Goal: Understand process/instructions

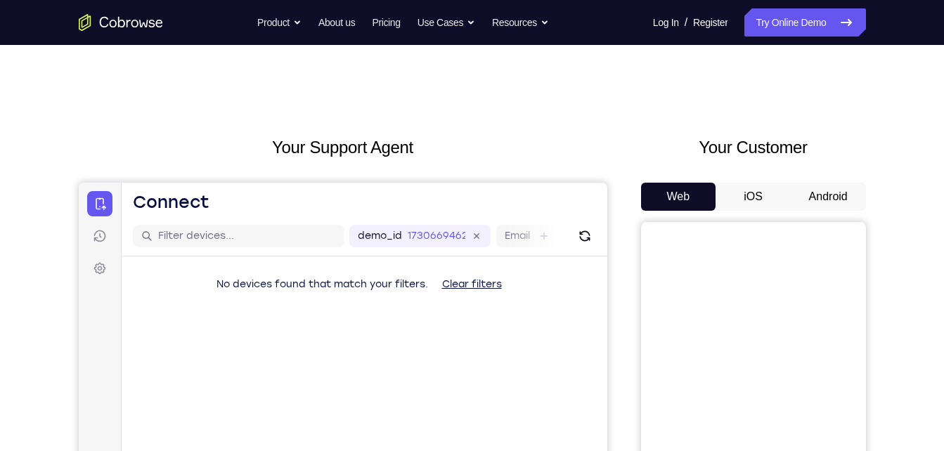
click at [824, 190] on button "Android" at bounding box center [828, 197] width 75 height 28
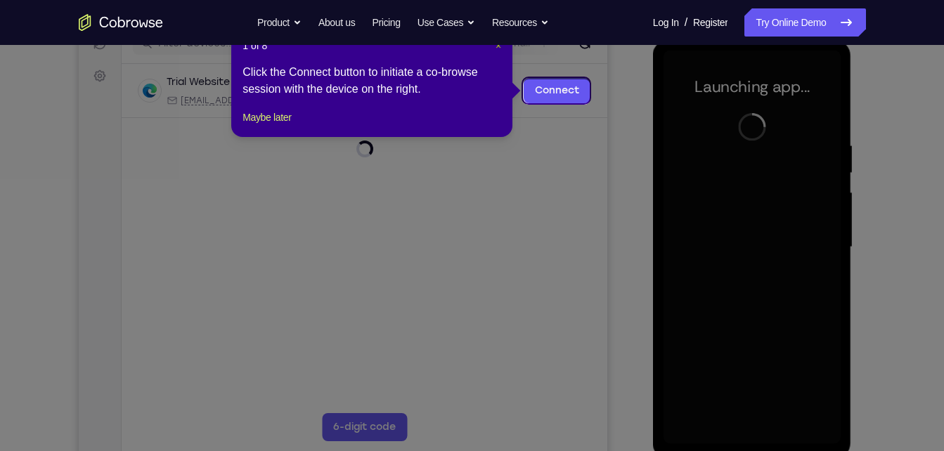
scroll to position [191, 0]
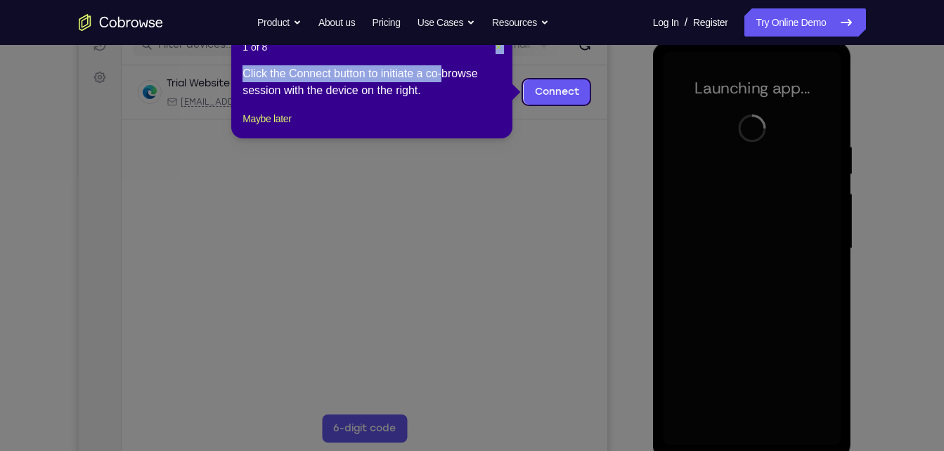
drag, startPoint x: 497, startPoint y: 67, endPoint x: 496, endPoint y: 49, distance: 17.6
click at [496, 49] on div "1 of 8 × Click the Connect button to initiate a co-browse session with the devi…" at bounding box center [371, 84] width 281 height 110
click at [496, 49] on span "×" at bounding box center [499, 46] width 6 height 11
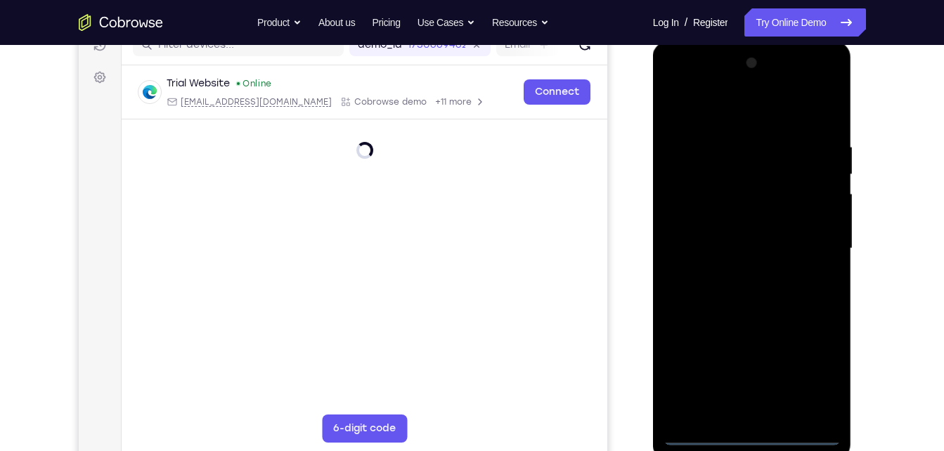
click at [747, 428] on div at bounding box center [752, 249] width 177 height 394
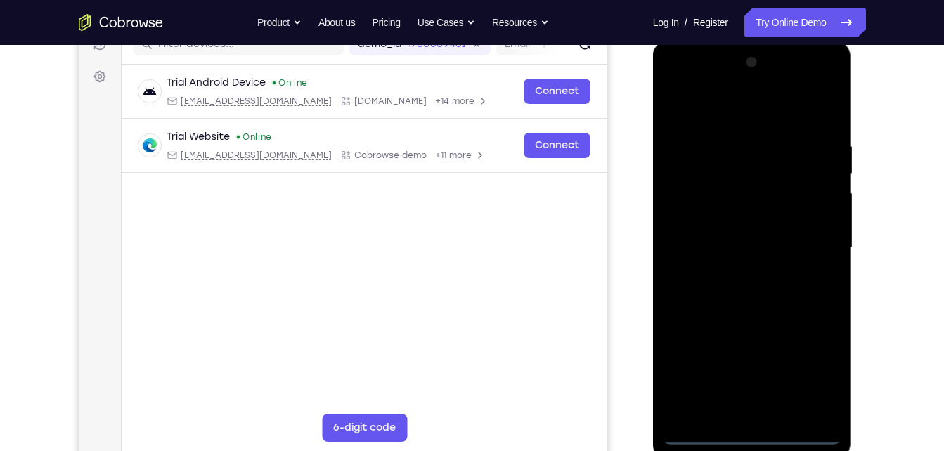
click at [752, 432] on div at bounding box center [752, 248] width 177 height 394
click at [810, 380] on div at bounding box center [752, 248] width 177 height 394
click at [739, 108] on div at bounding box center [752, 248] width 177 height 394
click at [693, 202] on div at bounding box center [752, 248] width 177 height 394
click at [737, 394] on div at bounding box center [752, 248] width 177 height 394
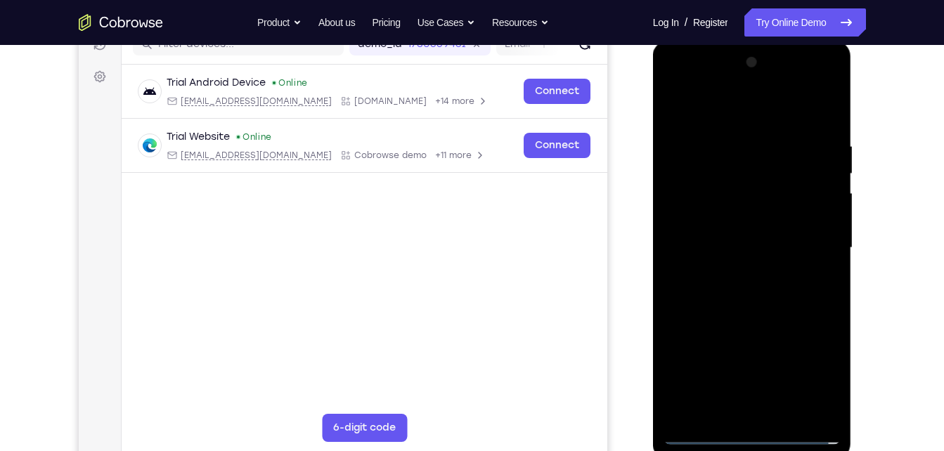
click at [675, 110] on div at bounding box center [752, 248] width 177 height 394
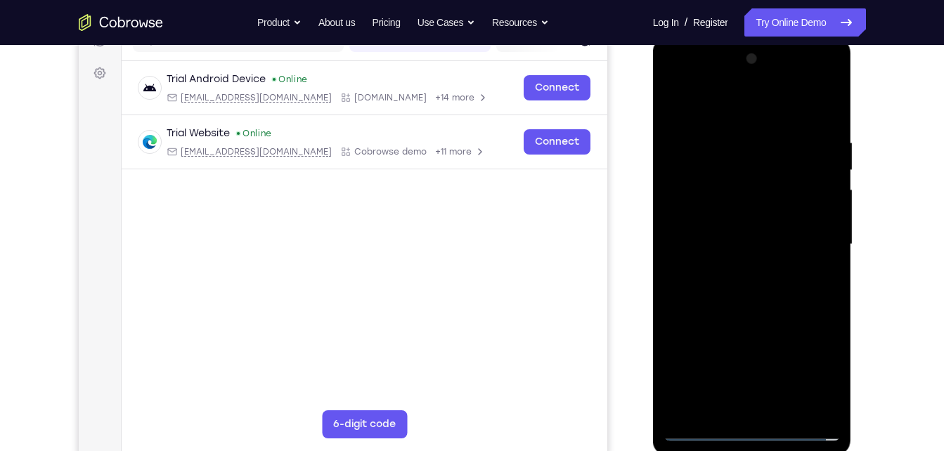
scroll to position [196, 0]
drag, startPoint x: 1402, startPoint y: 326, endPoint x: 760, endPoint y: 212, distance: 652.6
click at [760, 212] on div at bounding box center [752, 244] width 177 height 394
click at [744, 384] on div at bounding box center [752, 244] width 177 height 394
click at [713, 224] on div at bounding box center [752, 244] width 177 height 394
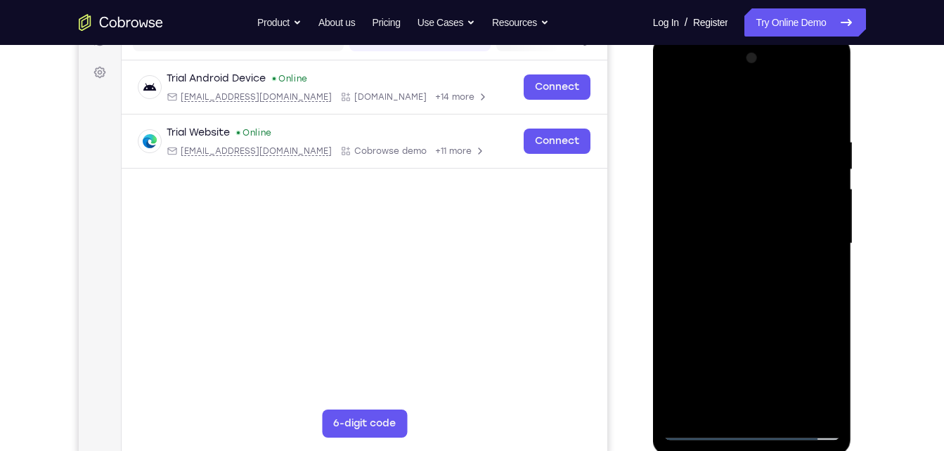
click at [731, 205] on div at bounding box center [752, 244] width 177 height 394
click at [746, 240] on div at bounding box center [752, 244] width 177 height 394
click at [751, 320] on div at bounding box center [752, 244] width 177 height 394
click at [857, 292] on div at bounding box center [753, 242] width 225 height 432
click at [771, 205] on div at bounding box center [752, 244] width 177 height 394
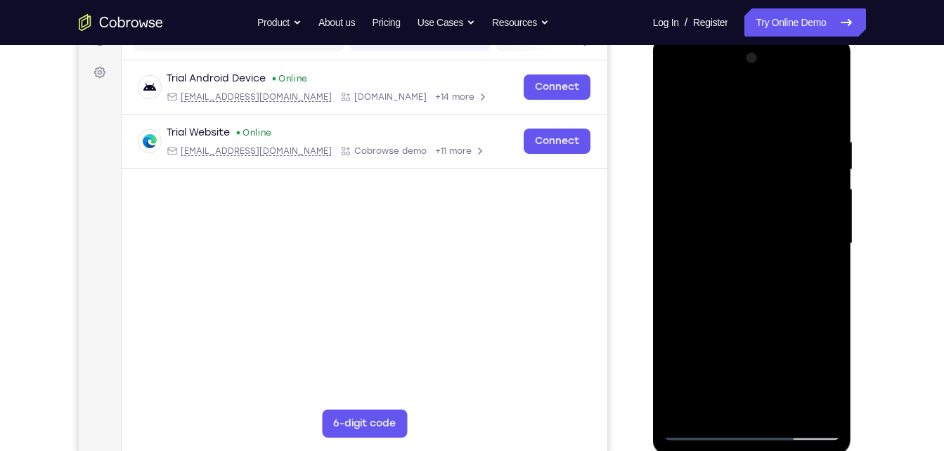
drag, startPoint x: 772, startPoint y: 350, endPoint x: 774, endPoint y: 273, distance: 77.3
click at [774, 273] on div at bounding box center [752, 244] width 177 height 394
drag, startPoint x: 751, startPoint y: 388, endPoint x: 763, endPoint y: 289, distance: 99.8
click at [763, 289] on div at bounding box center [752, 244] width 177 height 394
click at [766, 400] on div at bounding box center [752, 244] width 177 height 394
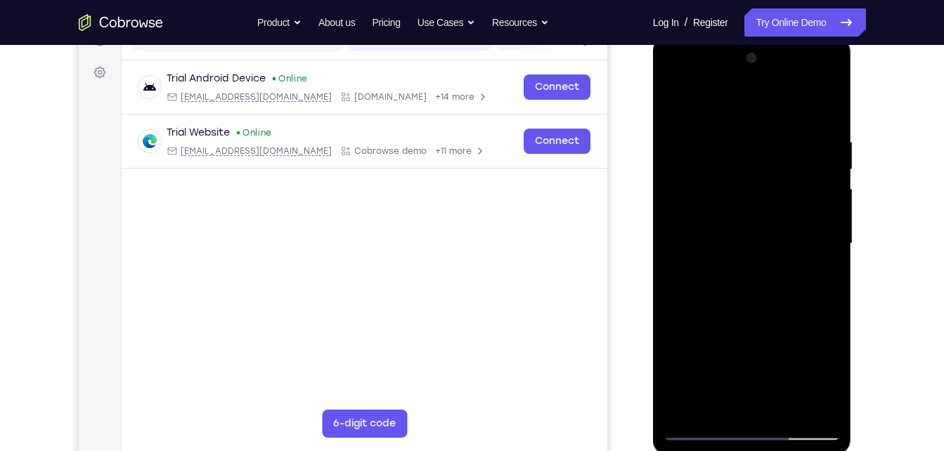
click at [749, 215] on div at bounding box center [752, 244] width 177 height 394
click at [749, 264] on div at bounding box center [752, 244] width 177 height 394
drag, startPoint x: 881, startPoint y: 233, endPoint x: 883, endPoint y: 247, distance: 13.5
click at [883, 247] on div "Your Support Agent Your Customer Web iOS Android Next Steps We’d be happy to gi…" at bounding box center [472, 312] width 900 height 927
drag, startPoint x: 883, startPoint y: 247, endPoint x: 884, endPoint y: 257, distance: 9.9
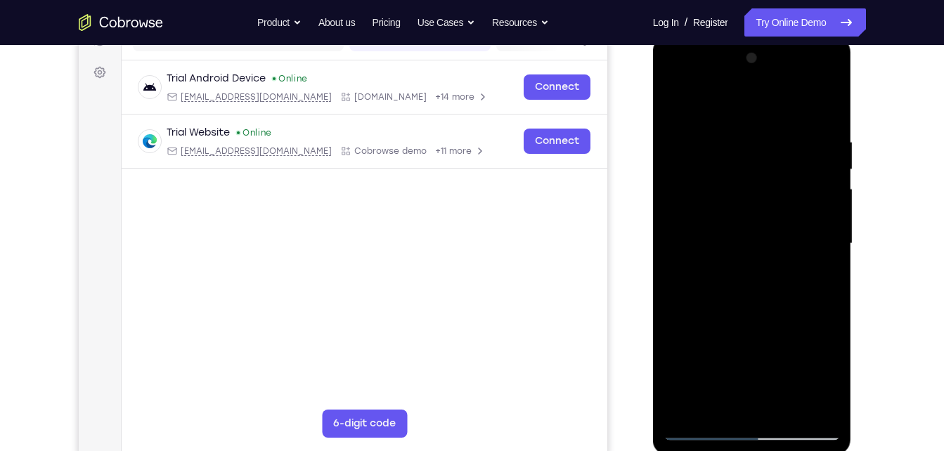
click at [884, 257] on div "Your Support Agent Your Customer Web iOS Android Next Steps We’d be happy to gi…" at bounding box center [472, 312] width 900 height 927
click at [801, 370] on div at bounding box center [752, 244] width 177 height 394
click at [799, 341] on div at bounding box center [752, 244] width 177 height 394
click at [792, 119] on div at bounding box center [752, 244] width 177 height 394
click at [822, 198] on div at bounding box center [752, 244] width 177 height 394
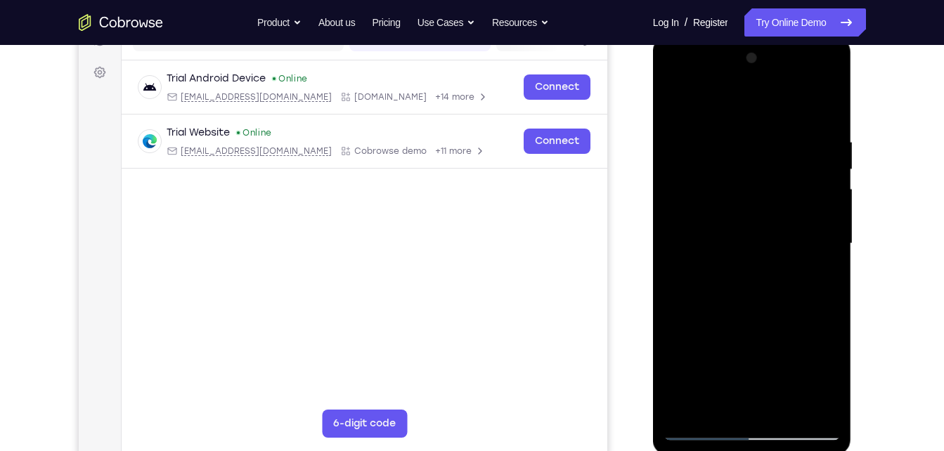
click at [812, 188] on div at bounding box center [752, 244] width 177 height 394
click at [830, 103] on div at bounding box center [752, 244] width 177 height 394
click at [829, 101] on div at bounding box center [752, 244] width 177 height 394
click at [704, 103] on div at bounding box center [752, 244] width 177 height 394
click at [801, 207] on div at bounding box center [752, 244] width 177 height 394
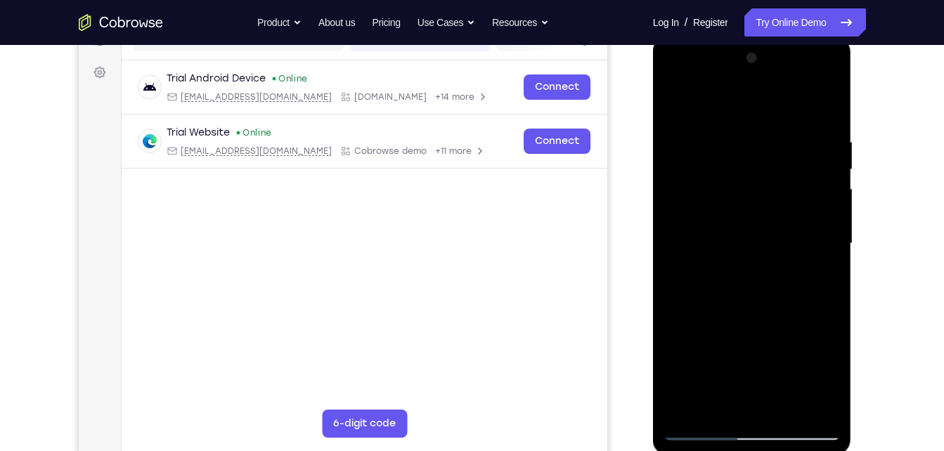
click at [827, 98] on div at bounding box center [752, 244] width 177 height 394
click at [774, 242] on div at bounding box center [752, 244] width 177 height 394
click at [763, 358] on div at bounding box center [752, 244] width 177 height 394
drag, startPoint x: 763, startPoint y: 358, endPoint x: 763, endPoint y: 337, distance: 21.8
click at [763, 337] on div at bounding box center [752, 244] width 177 height 394
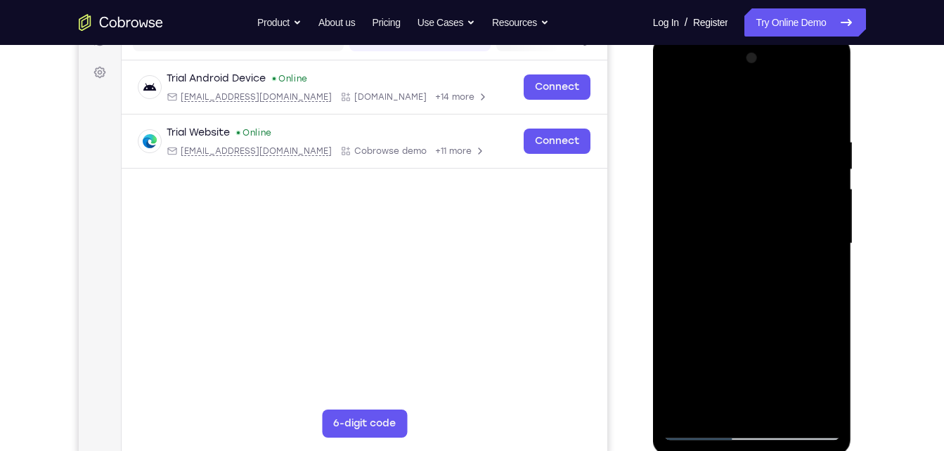
click at [828, 102] on div at bounding box center [752, 244] width 177 height 394
click at [829, 98] on div at bounding box center [752, 244] width 177 height 394
drag, startPoint x: 755, startPoint y: 299, endPoint x: 765, endPoint y: 259, distance: 41.9
click at [765, 259] on div at bounding box center [752, 244] width 177 height 394
click at [757, 302] on div at bounding box center [752, 244] width 177 height 394
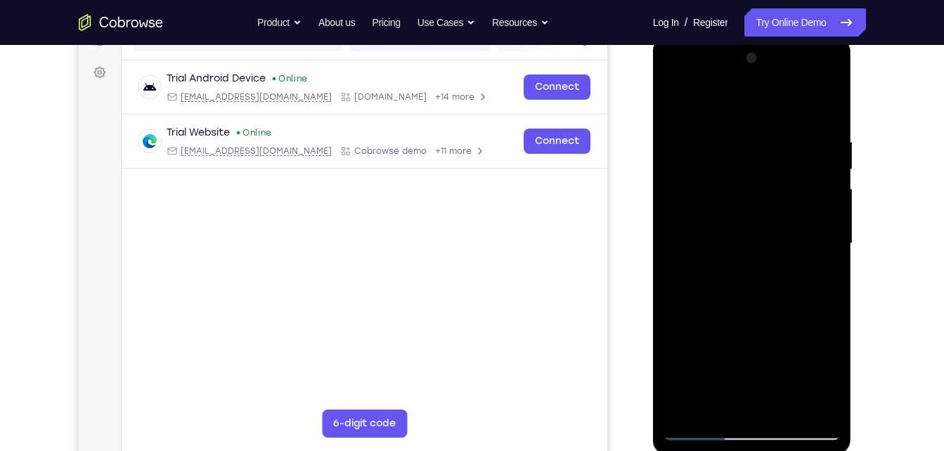
click at [827, 97] on div at bounding box center [752, 244] width 177 height 394
drag, startPoint x: 763, startPoint y: 308, endPoint x: 773, endPoint y: 250, distance: 59.2
click at [773, 250] on div at bounding box center [752, 244] width 177 height 394
drag, startPoint x: 797, startPoint y: 153, endPoint x: 797, endPoint y: 285, distance: 132.8
click at [797, 285] on div at bounding box center [752, 244] width 177 height 394
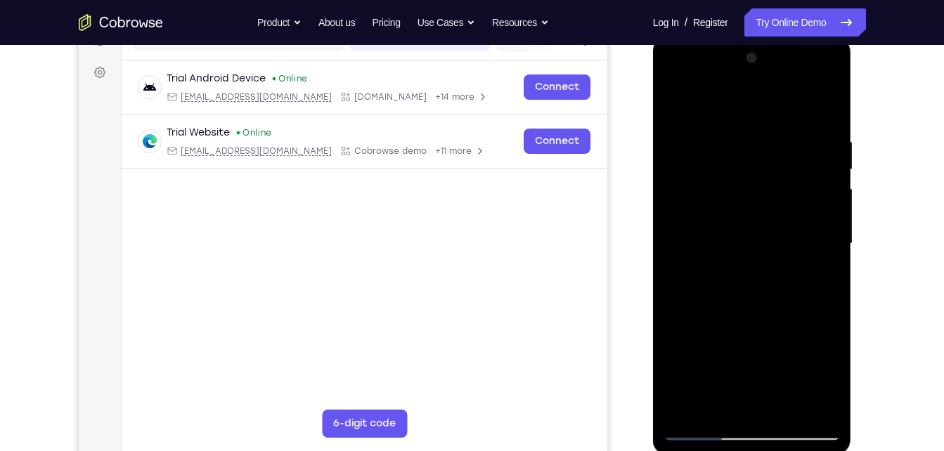
drag, startPoint x: 748, startPoint y: 321, endPoint x: 751, endPoint y: 226, distance: 95.7
click at [751, 226] on div at bounding box center [752, 244] width 177 height 394
click at [768, 318] on div at bounding box center [752, 244] width 177 height 394
drag, startPoint x: 720, startPoint y: 363, endPoint x: 735, endPoint y: 279, distance: 85.5
click at [735, 279] on div at bounding box center [752, 244] width 177 height 394
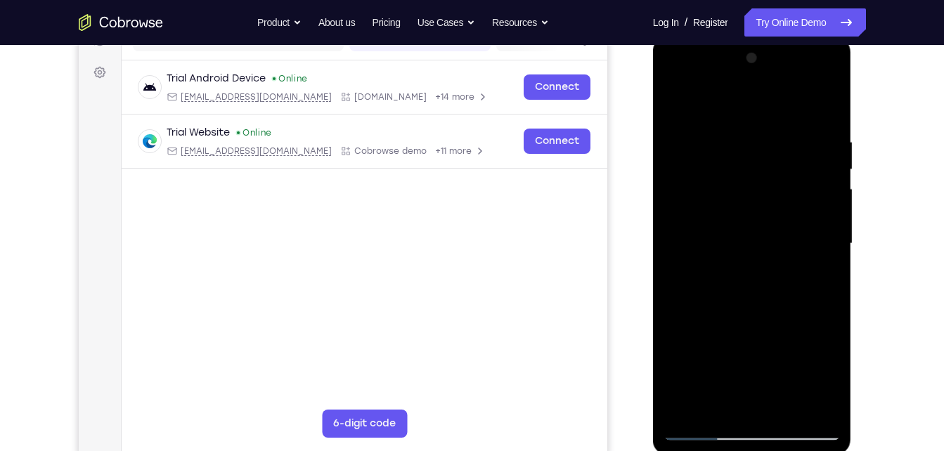
drag, startPoint x: 735, startPoint y: 279, endPoint x: 737, endPoint y: 363, distance: 83.7
click at [737, 363] on div at bounding box center [752, 244] width 177 height 394
click at [827, 98] on div at bounding box center [752, 244] width 177 height 394
drag, startPoint x: 779, startPoint y: 281, endPoint x: 777, endPoint y: 417, distance: 135.7
click at [777, 417] on div at bounding box center [752, 244] width 177 height 394
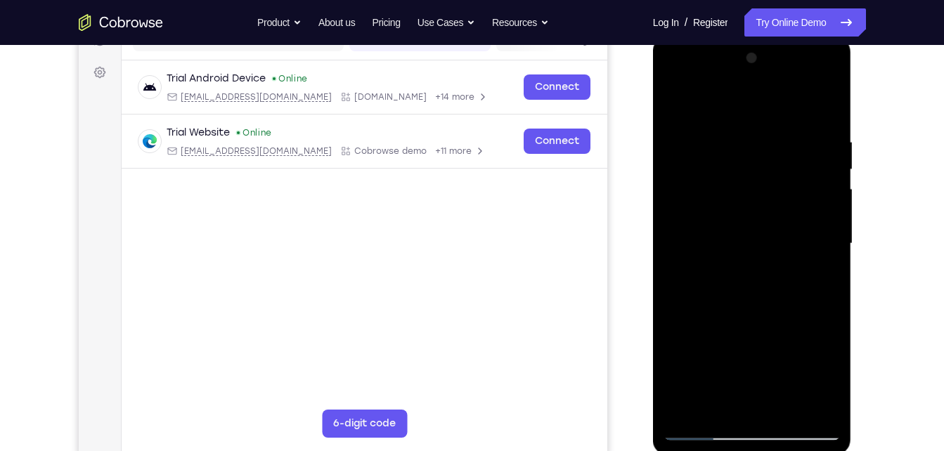
click at [763, 98] on div at bounding box center [752, 244] width 177 height 394
click at [829, 96] on div at bounding box center [752, 244] width 177 height 394
click at [829, 103] on div at bounding box center [752, 244] width 177 height 394
drag, startPoint x: 711, startPoint y: 211, endPoint x: 776, endPoint y: 209, distance: 65.4
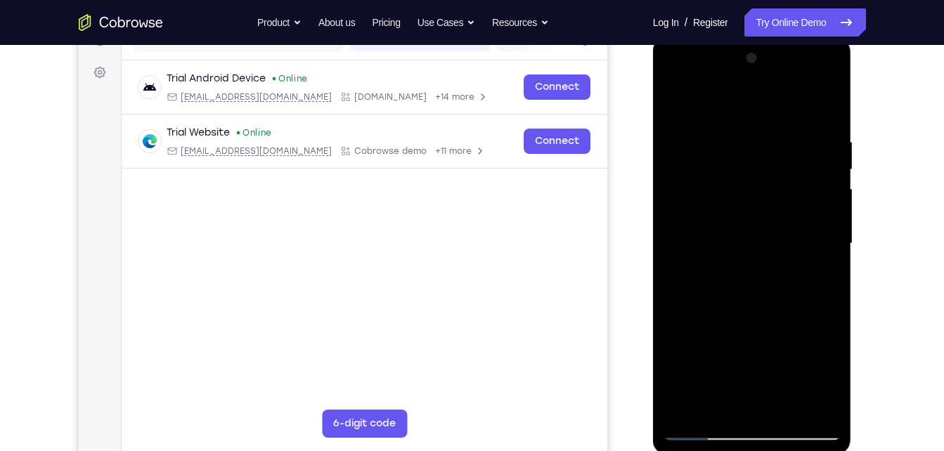
click at [776, 209] on div at bounding box center [752, 244] width 177 height 394
drag, startPoint x: 723, startPoint y: 210, endPoint x: 739, endPoint y: 216, distance: 17.4
click at [739, 216] on div at bounding box center [752, 244] width 177 height 394
click at [770, 215] on div at bounding box center [752, 244] width 177 height 394
click at [699, 405] on div at bounding box center [752, 244] width 177 height 394
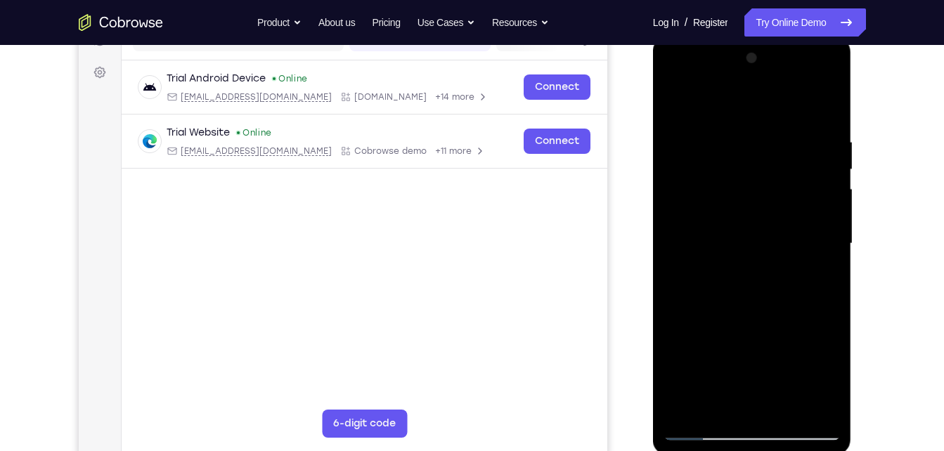
click at [699, 405] on div at bounding box center [752, 244] width 177 height 394
click at [671, 108] on div at bounding box center [752, 244] width 177 height 394
drag, startPoint x: 733, startPoint y: 306, endPoint x: 739, endPoint y: 156, distance: 149.8
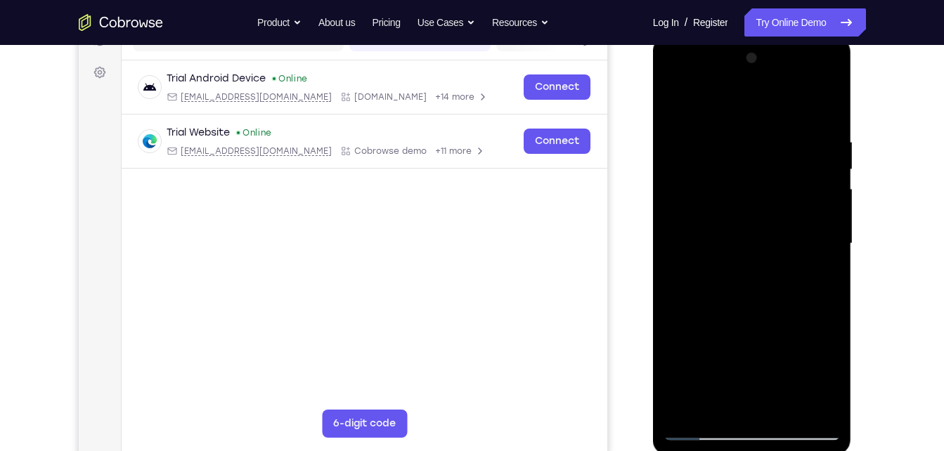
click at [739, 156] on div at bounding box center [752, 244] width 177 height 394
drag, startPoint x: 739, startPoint y: 297, endPoint x: 747, endPoint y: 160, distance: 138.0
click at [747, 160] on div at bounding box center [752, 244] width 177 height 394
drag, startPoint x: 751, startPoint y: 314, endPoint x: 753, endPoint y: 186, distance: 128.0
click at [753, 186] on div at bounding box center [752, 244] width 177 height 394
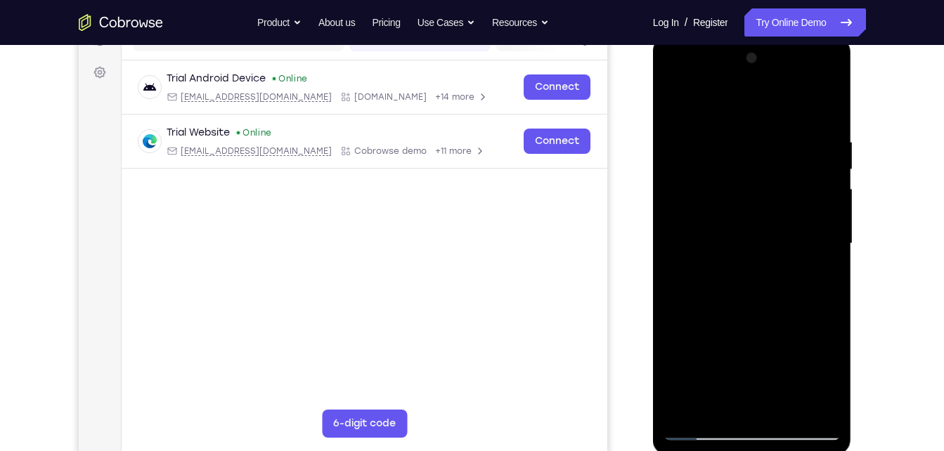
drag, startPoint x: 751, startPoint y: 334, endPoint x: 755, endPoint y: 179, distance: 154.7
click at [755, 179] on div at bounding box center [752, 244] width 177 height 394
drag, startPoint x: 755, startPoint y: 370, endPoint x: 758, endPoint y: 223, distance: 147.6
click at [758, 223] on div at bounding box center [752, 244] width 177 height 394
drag, startPoint x: 758, startPoint y: 307, endPoint x: 758, endPoint y: 274, distance: 33.0
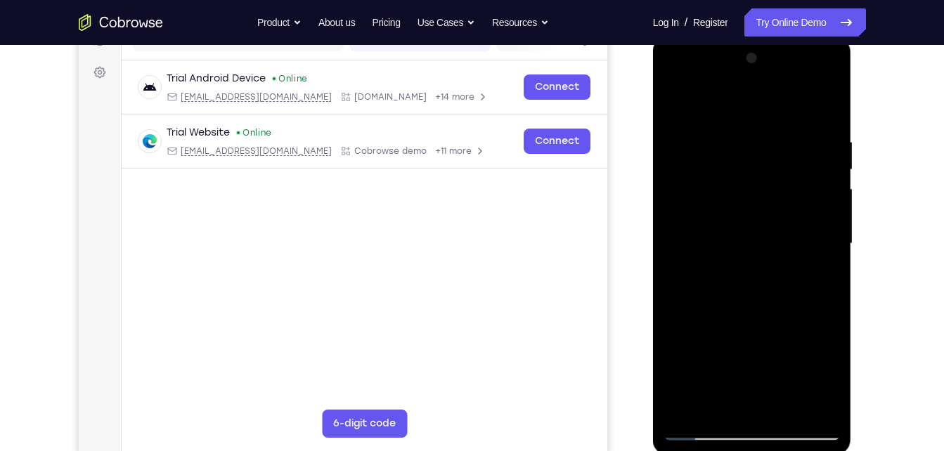
click at [758, 274] on div at bounding box center [752, 244] width 177 height 394
drag, startPoint x: 758, startPoint y: 316, endPoint x: 762, endPoint y: 160, distance: 156.8
click at [762, 160] on div at bounding box center [752, 244] width 177 height 394
drag, startPoint x: 761, startPoint y: 313, endPoint x: 758, endPoint y: 143, distance: 170.1
click at [758, 143] on div at bounding box center [752, 244] width 177 height 394
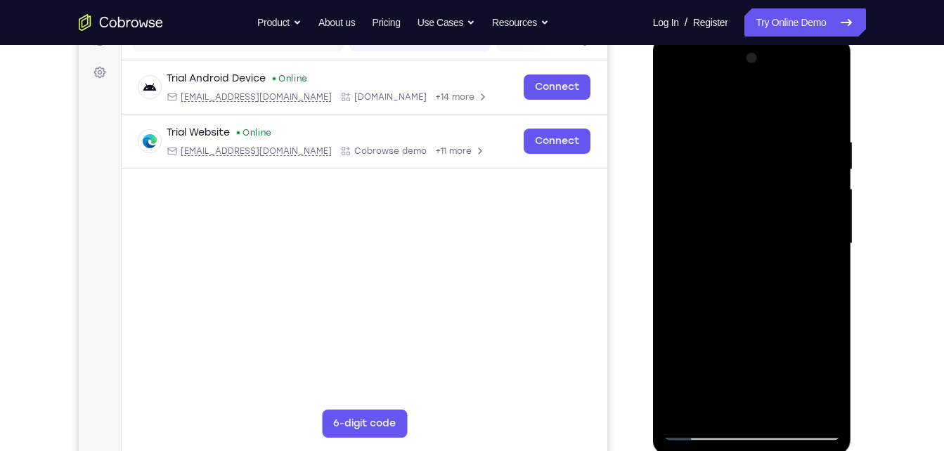
drag, startPoint x: 757, startPoint y: 323, endPoint x: 770, endPoint y: 251, distance: 73.6
click at [770, 251] on div at bounding box center [752, 244] width 177 height 394
drag, startPoint x: 730, startPoint y: 342, endPoint x: 753, endPoint y: 143, distance: 200.9
click at [753, 143] on div at bounding box center [752, 244] width 177 height 394
drag, startPoint x: 750, startPoint y: 295, endPoint x: 753, endPoint y: 110, distance: 184.2
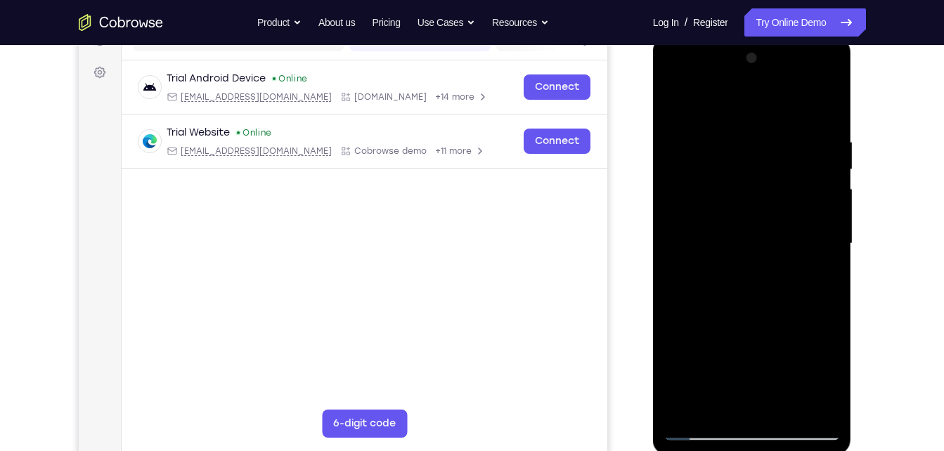
click at [753, 110] on div at bounding box center [752, 244] width 177 height 394
